Goal: Information Seeking & Learning: Learn about a topic

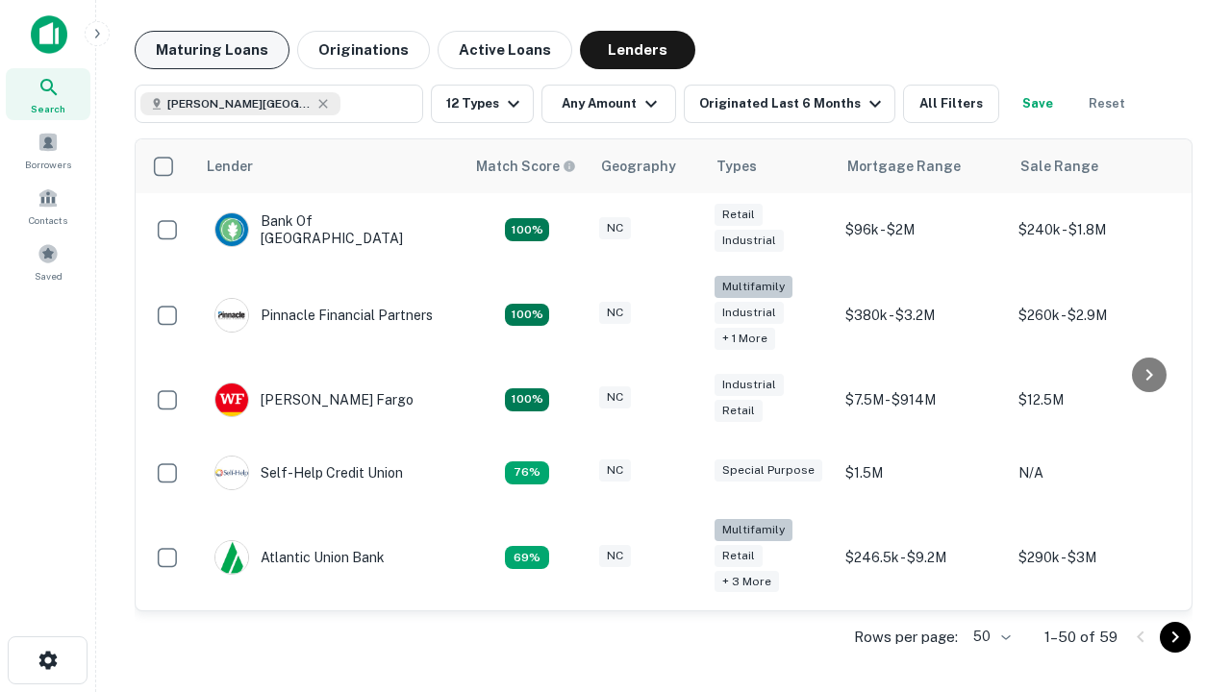
click at [212, 50] on button "Maturing Loans" at bounding box center [212, 50] width 155 height 38
